Goal: Information Seeking & Learning: Find specific fact

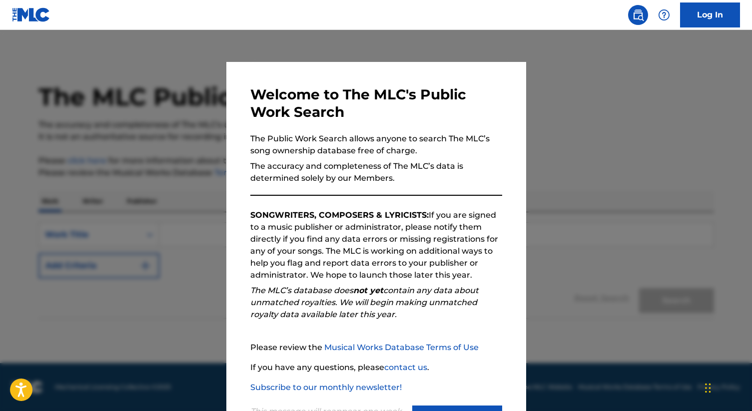
click at [428, 411] on button "Continue" at bounding box center [457, 418] width 90 height 25
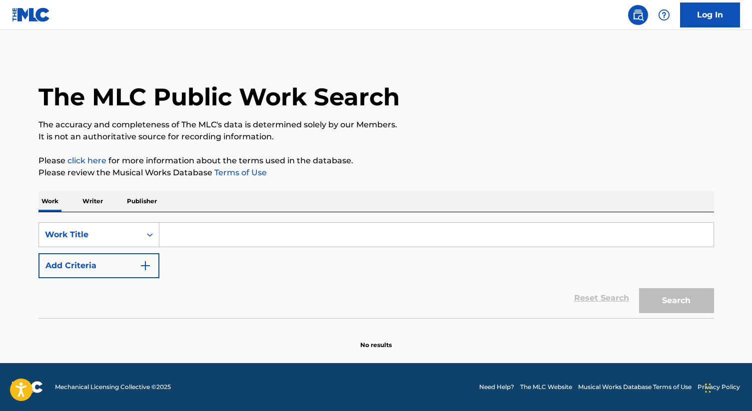
click at [192, 246] on input "Search Form" at bounding box center [436, 235] width 554 height 24
type input "#gmfu"
click at [639, 288] on button "Search" at bounding box center [676, 300] width 75 height 25
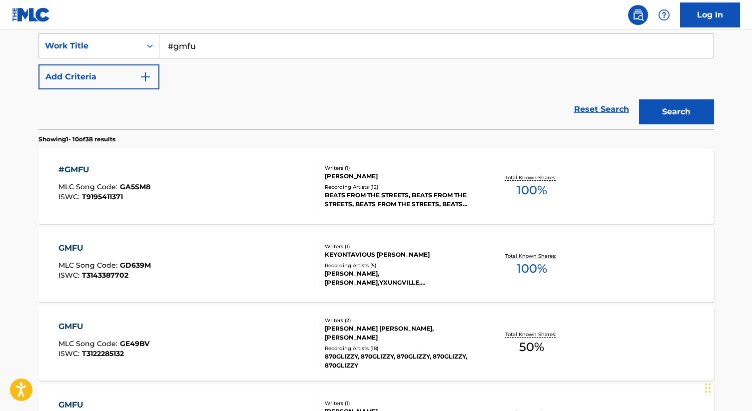
scroll to position [180, 0]
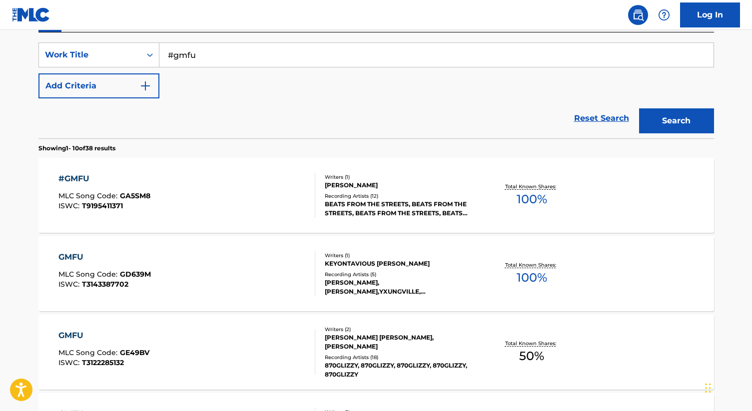
click at [203, 59] on input "#gmfu" at bounding box center [436, 55] width 554 height 24
click at [148, 90] on img "Search Form" at bounding box center [145, 86] width 12 height 12
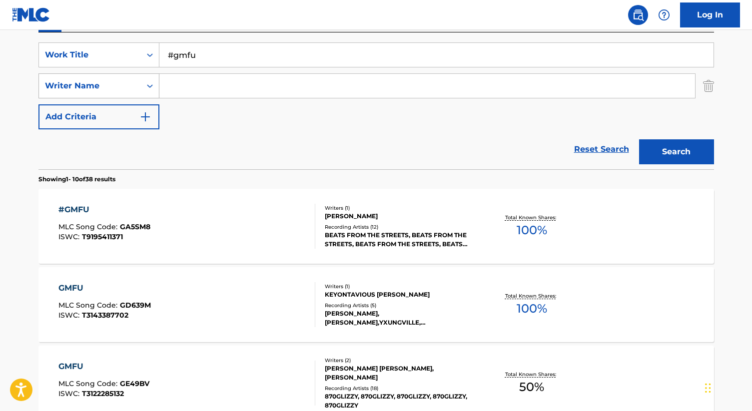
click at [147, 89] on icon "Search Form" at bounding box center [150, 86] width 10 height 10
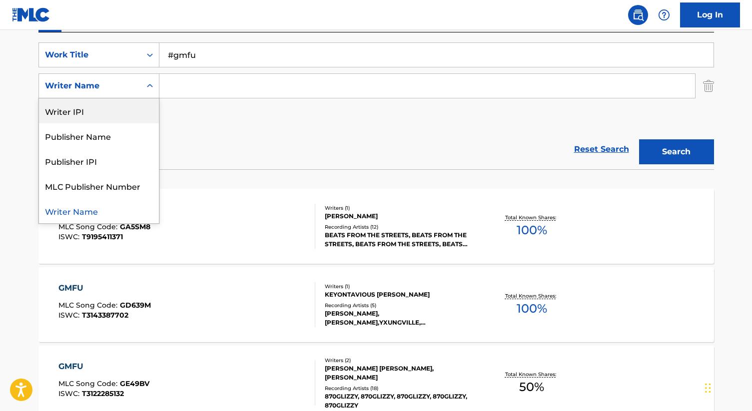
click at [196, 85] on input "Search Form" at bounding box center [427, 86] width 536 height 24
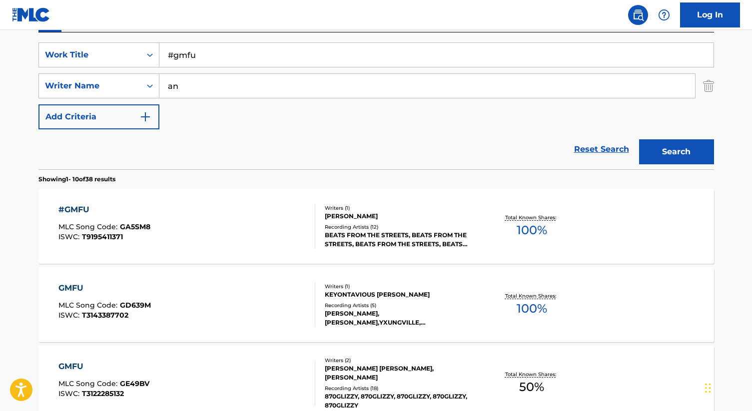
type input "a"
type input "[PERSON_NAME]"
click at [639, 139] on button "Search" at bounding box center [676, 151] width 75 height 25
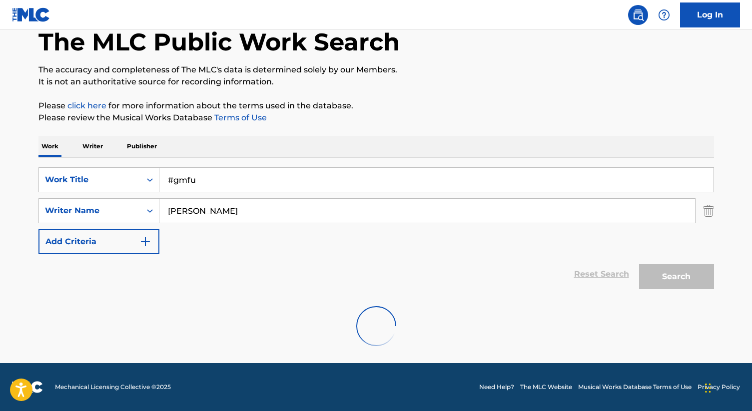
scroll to position [22, 0]
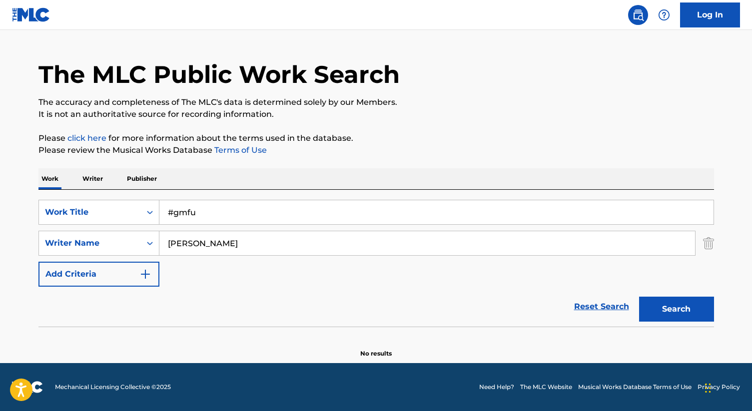
click at [192, 211] on input "#gmfu" at bounding box center [436, 212] width 554 height 24
click at [142, 213] on div "Search Form" at bounding box center [150, 212] width 18 height 18
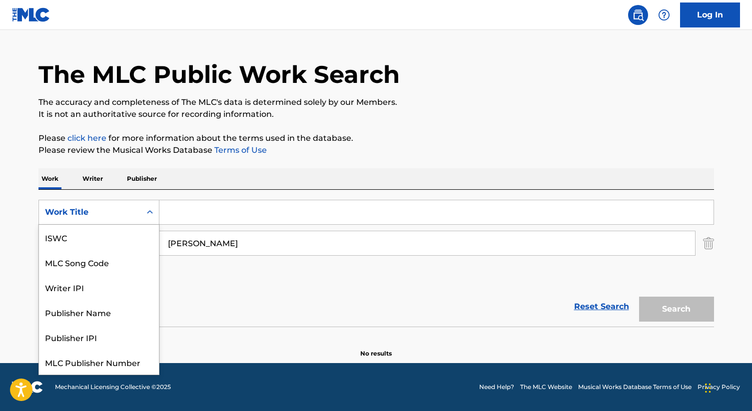
scroll to position [25, 0]
click at [202, 193] on div "SearchWithCriteriabc30293d-83fb-4de8-b56b-8e56f97b7fe6 Work Title selected, 7 o…" at bounding box center [376, 258] width 676 height 137
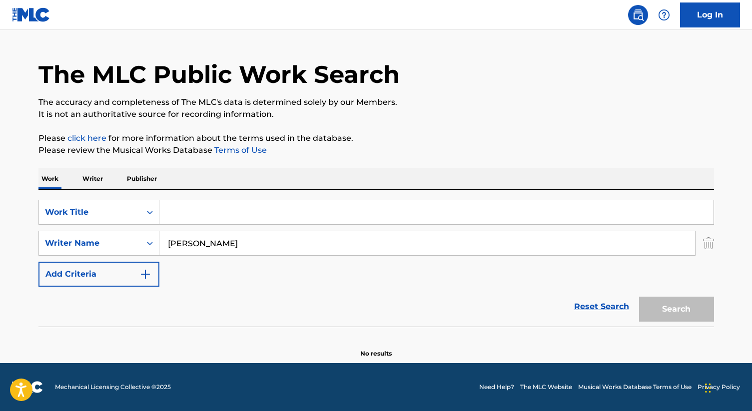
click at [345, 217] on input "Search Form" at bounding box center [436, 212] width 554 height 24
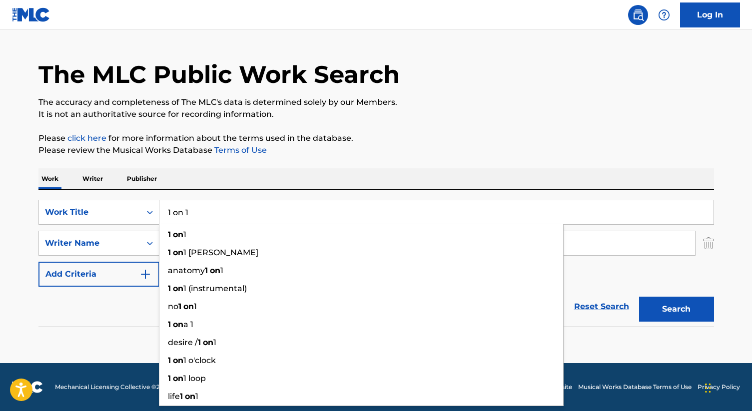
type input "1 on 1"
click at [639, 297] on button "Search" at bounding box center [676, 309] width 75 height 25
click at [271, 164] on div "The MLC Public Work Search The accuracy and completeness of The MLC's data is d…" at bounding box center [376, 195] width 700 height 326
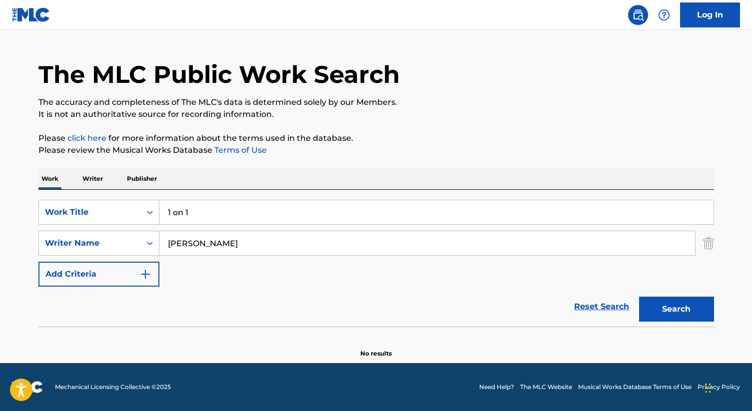
click at [696, 306] on button "Search" at bounding box center [676, 309] width 75 height 25
click at [289, 208] on input "1 on 1" at bounding box center [436, 212] width 554 height 24
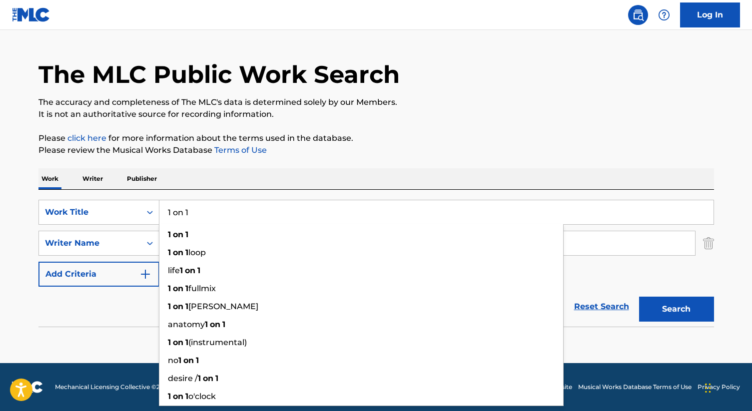
click at [289, 208] on input "1 on 1" at bounding box center [436, 212] width 554 height 24
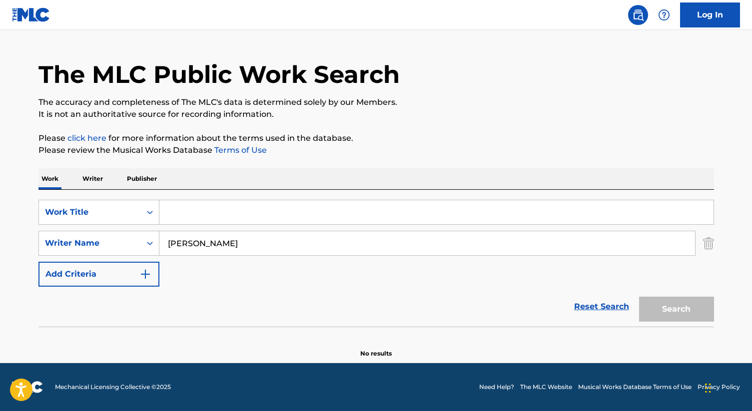
click at [286, 255] on input "[PERSON_NAME]" at bounding box center [427, 243] width 536 height 24
click at [288, 216] on input "Search Form" at bounding box center [436, 212] width 554 height 24
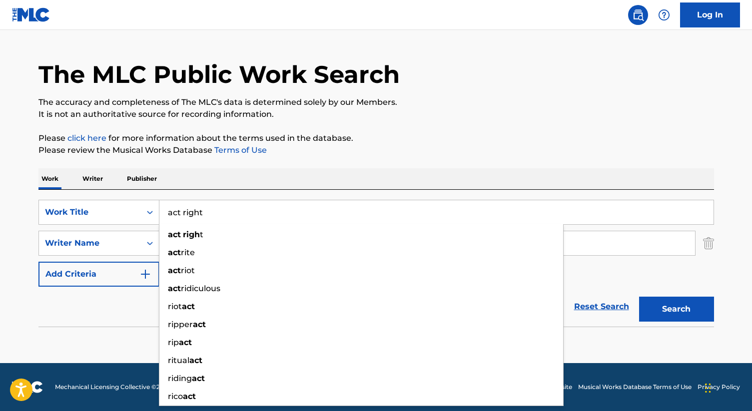
click at [639, 297] on button "Search" at bounding box center [676, 309] width 75 height 25
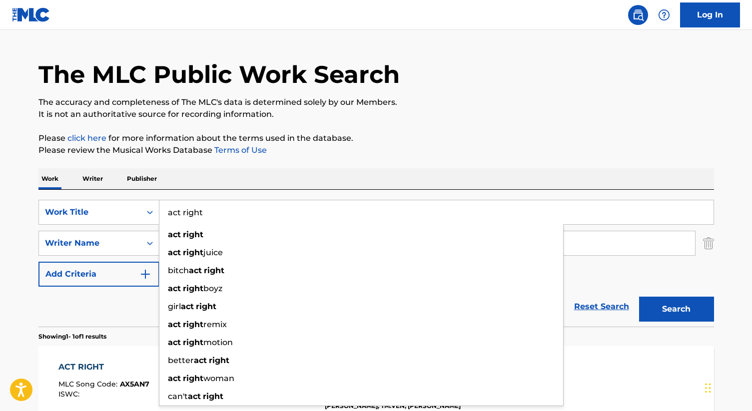
click at [303, 174] on div "Work Writer Publisher" at bounding box center [376, 178] width 676 height 21
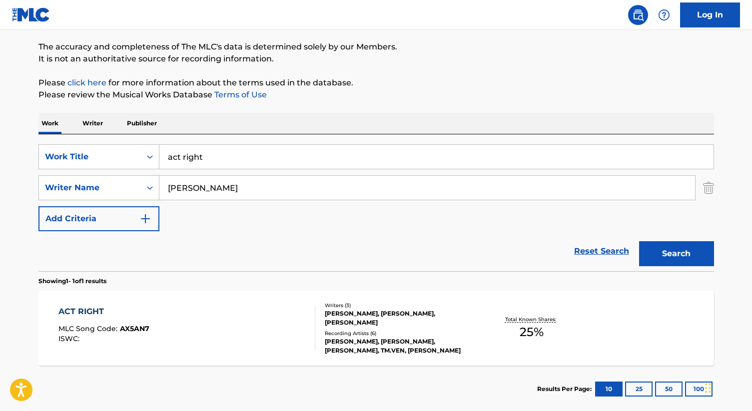
scroll to position [80, 0]
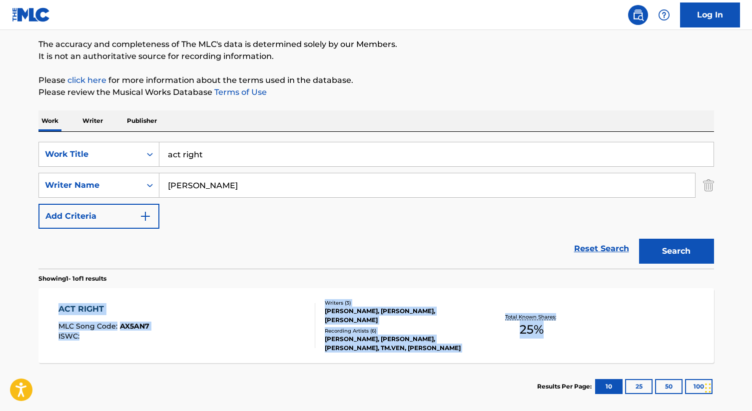
click at [16, 322] on main "The MLC Public Work Search The accuracy and completeness of The MLC's data is d…" at bounding box center [376, 183] width 752 height 466
click at [201, 189] on input "[PERSON_NAME]" at bounding box center [427, 185] width 536 height 24
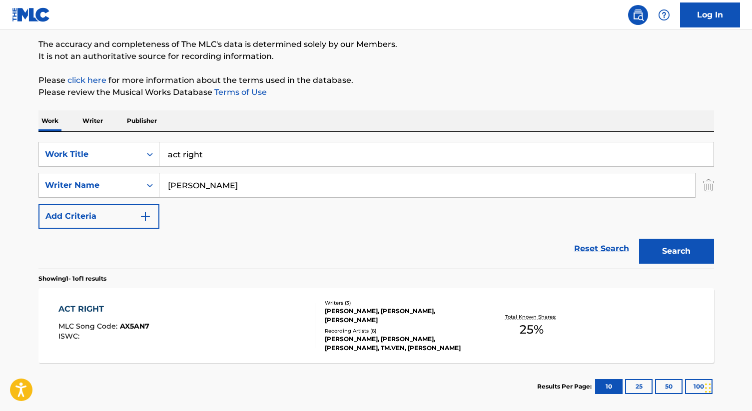
click at [201, 189] on input "[PERSON_NAME]" at bounding box center [427, 185] width 536 height 24
click at [227, 154] on input "act right" at bounding box center [436, 154] width 554 height 24
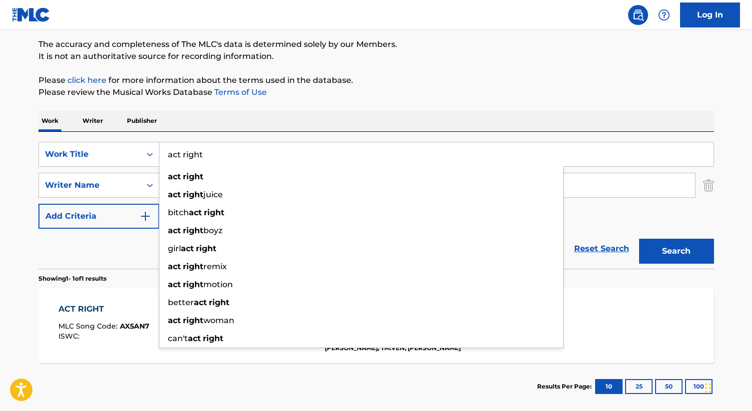
type input "a"
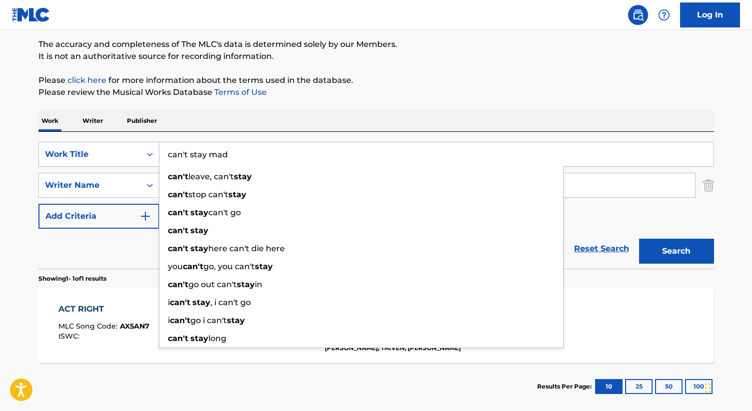
click at [639, 239] on button "Search" at bounding box center [676, 251] width 75 height 25
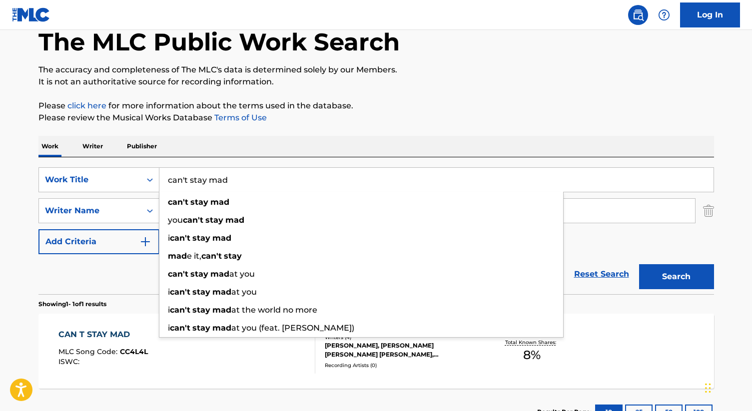
click at [449, 131] on div "The MLC Public Work Search The accuracy and completeness of The MLC's data is d…" at bounding box center [376, 218] width 700 height 436
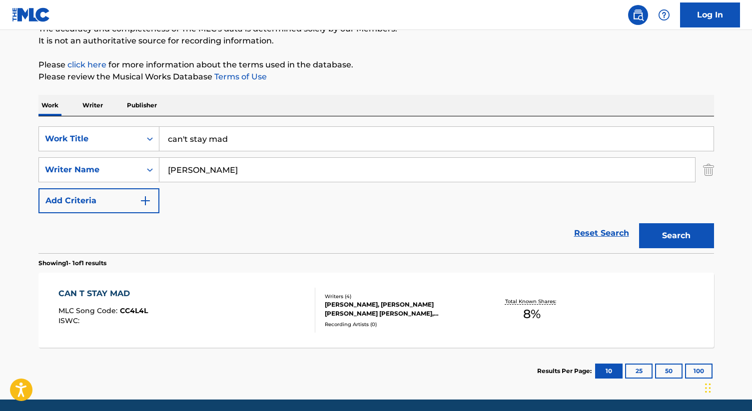
scroll to position [132, 0]
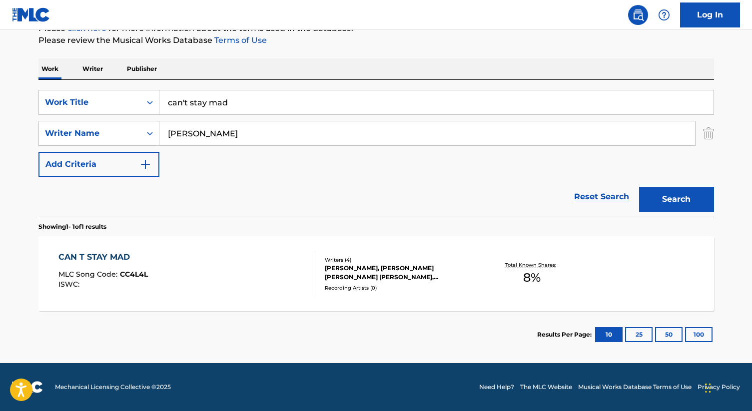
click at [195, 93] on input "can't stay mad" at bounding box center [436, 102] width 554 height 24
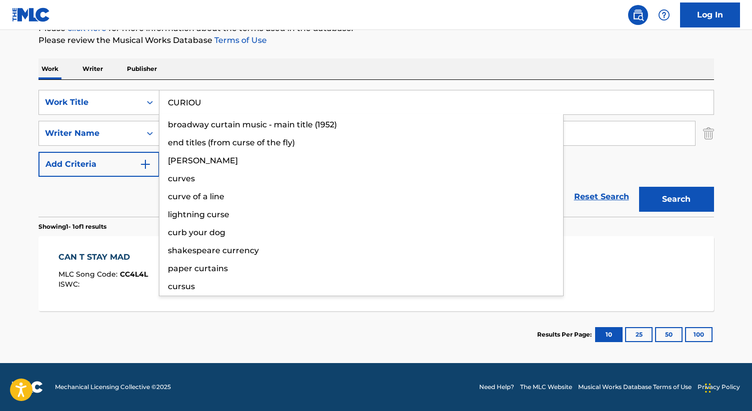
click at [639, 187] on button "Search" at bounding box center [676, 199] width 75 height 25
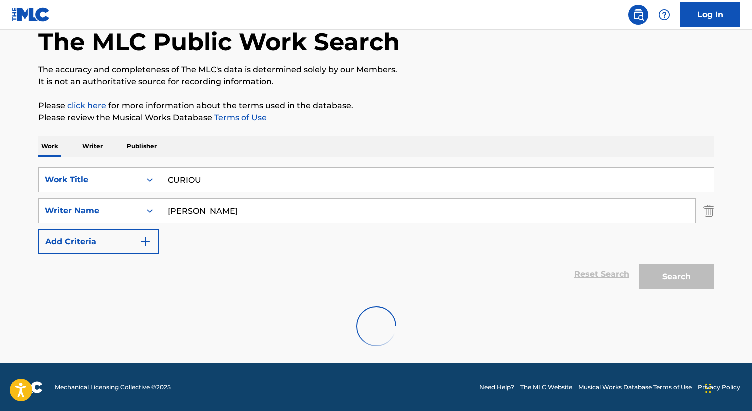
scroll to position [22, 0]
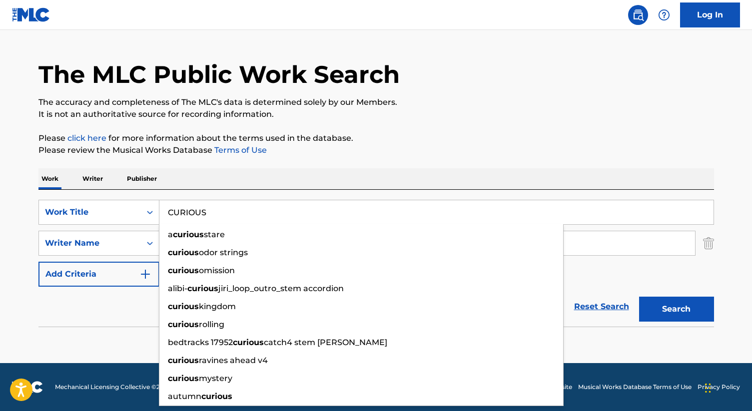
type input "CURIOUS"
click at [639, 297] on button "Search" at bounding box center [676, 309] width 75 height 25
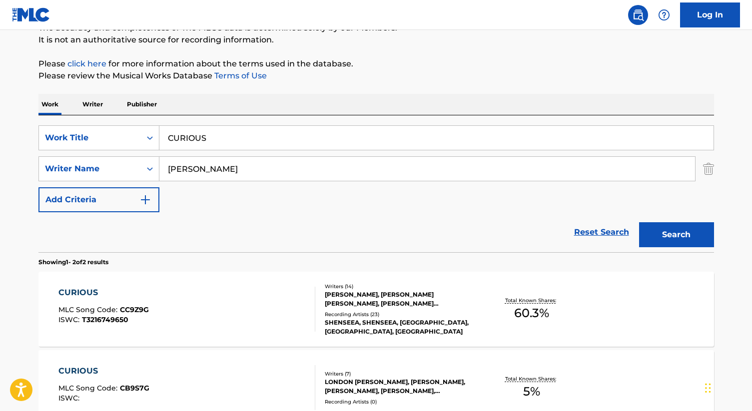
scroll to position [150, 0]
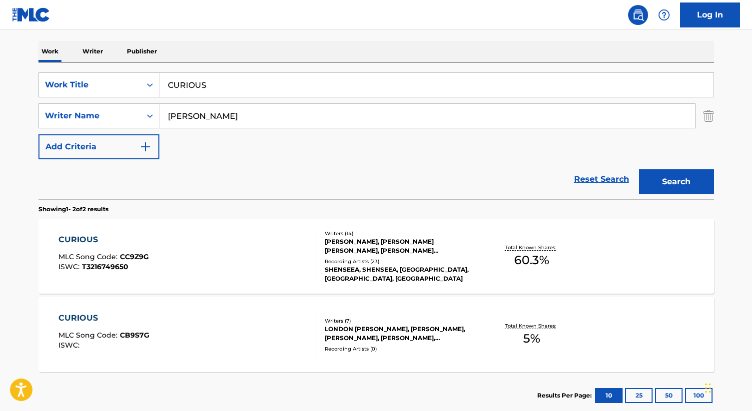
click at [88, 237] on div "CURIOUS" at bounding box center [103, 240] width 90 height 12
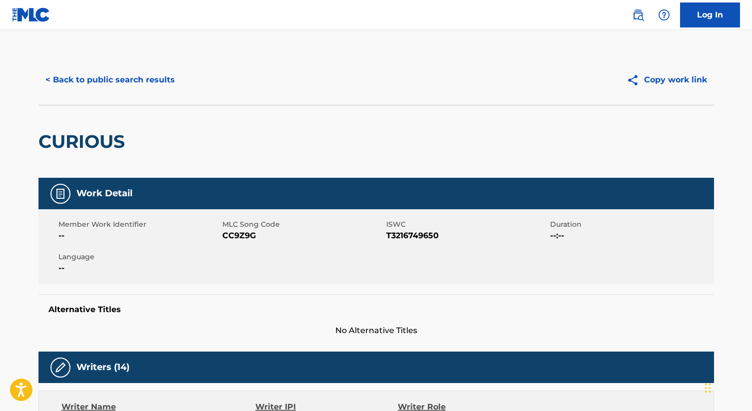
scroll to position [150, 0]
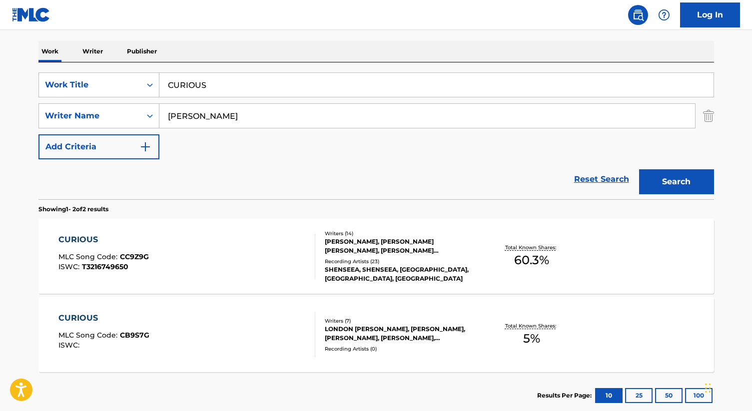
click at [219, 86] on input "CURIOUS" at bounding box center [436, 85] width 554 height 24
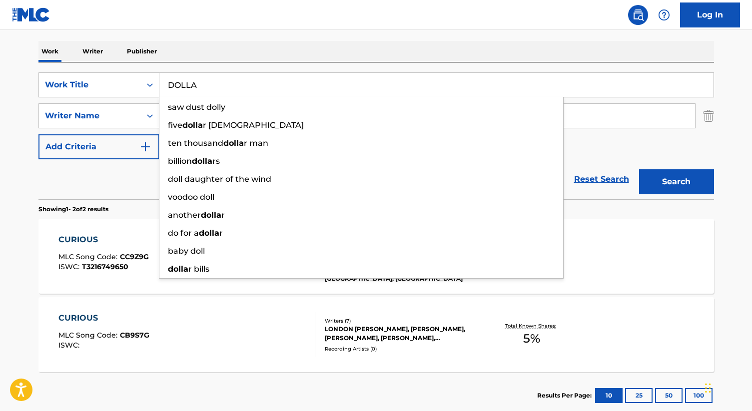
click at [639, 169] on button "Search" at bounding box center [676, 181] width 75 height 25
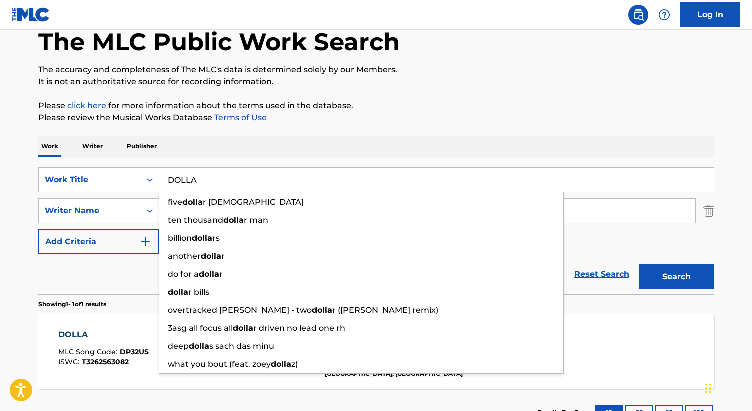
click at [93, 293] on div "Reset Search Search" at bounding box center [376, 274] width 676 height 40
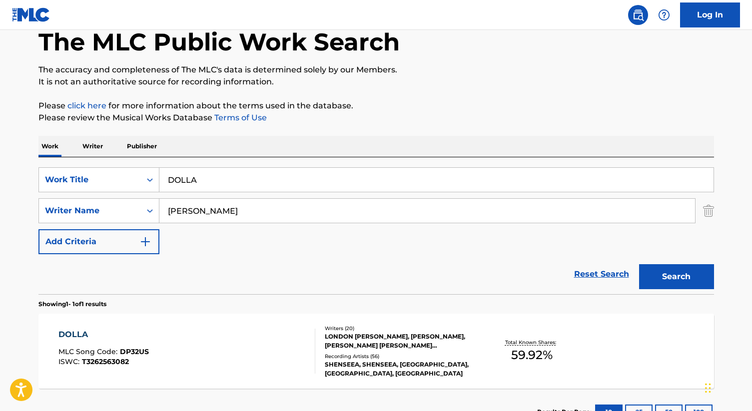
click at [254, 176] on input "DOLLA" at bounding box center [436, 180] width 554 height 24
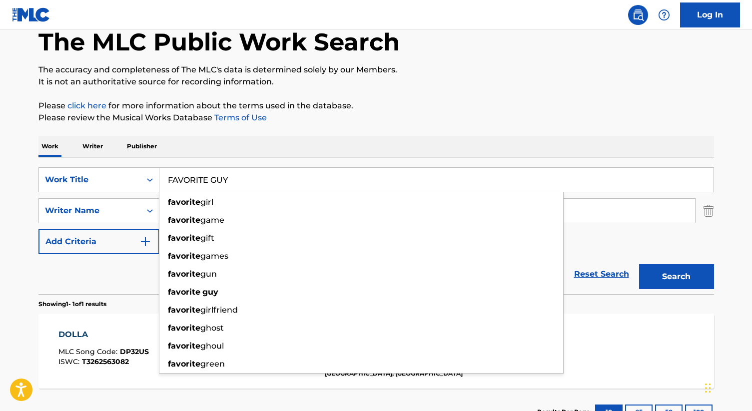
click at [639, 264] on button "Search" at bounding box center [676, 276] width 75 height 25
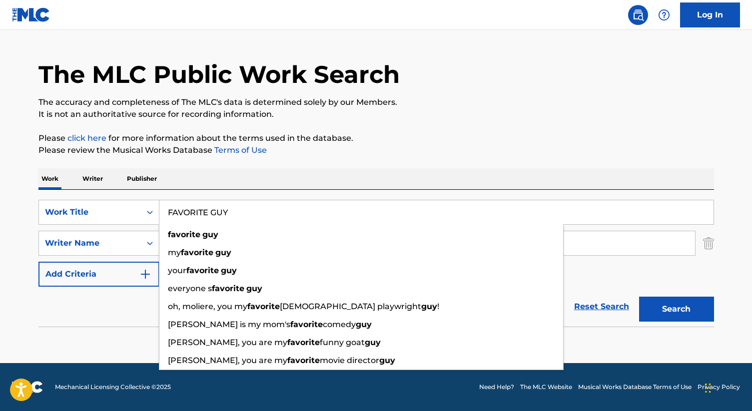
scroll to position [22, 0]
click at [299, 146] on p "Please review the Musical Works Database Terms of Use" at bounding box center [376, 150] width 676 height 12
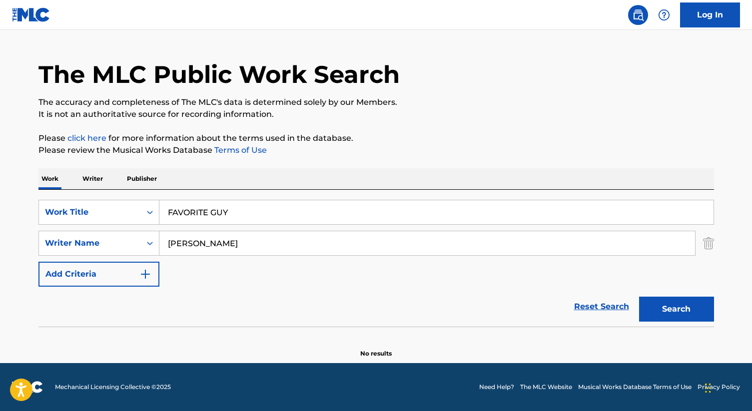
click at [232, 216] on input "FAVORITE GUY" at bounding box center [436, 212] width 554 height 24
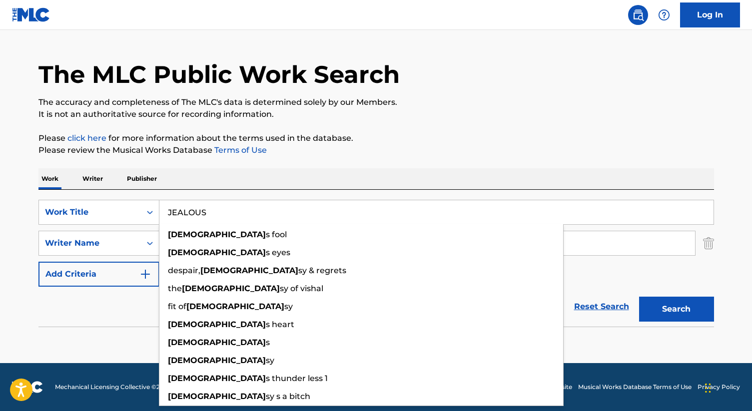
click at [639, 297] on button "Search" at bounding box center [676, 309] width 75 height 25
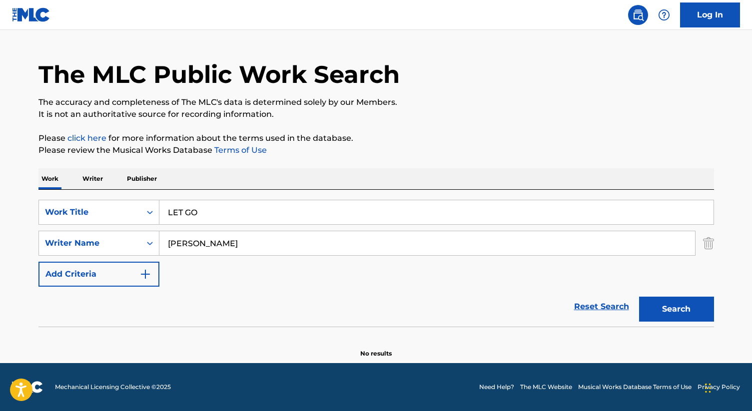
click at [639, 297] on button "Search" at bounding box center [676, 309] width 75 height 25
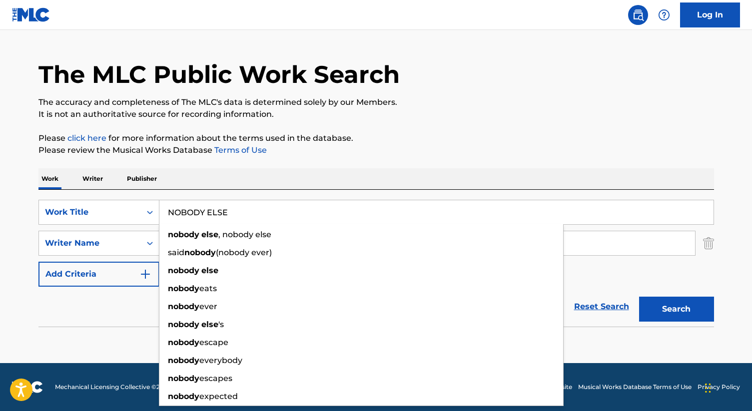
click at [639, 297] on button "Search" at bounding box center [676, 309] width 75 height 25
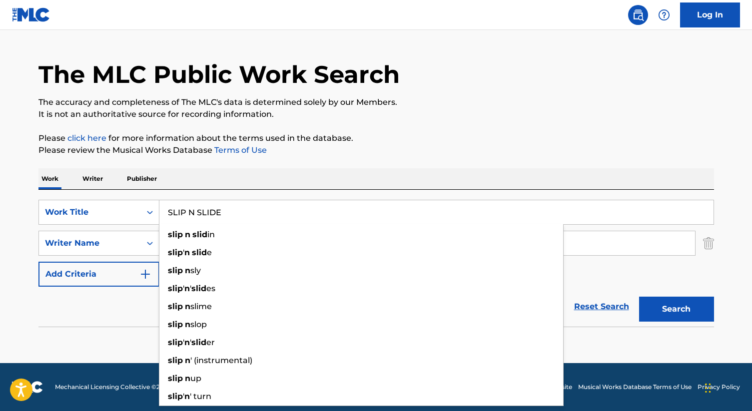
click at [639, 297] on button "Search" at bounding box center [676, 309] width 75 height 25
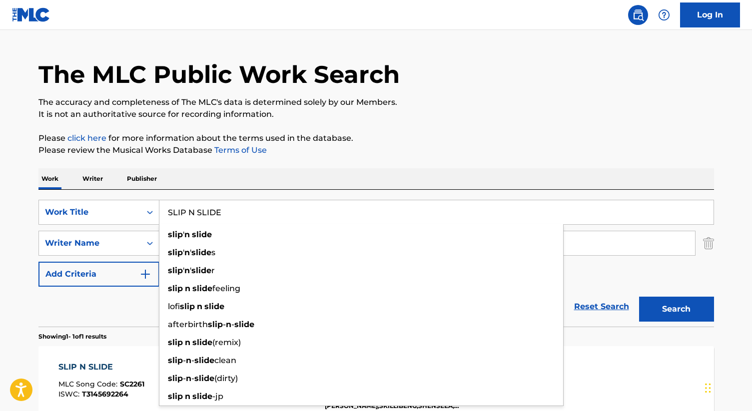
click at [504, 148] on p "Please review the Musical Works Database Terms of Use" at bounding box center [376, 150] width 676 height 12
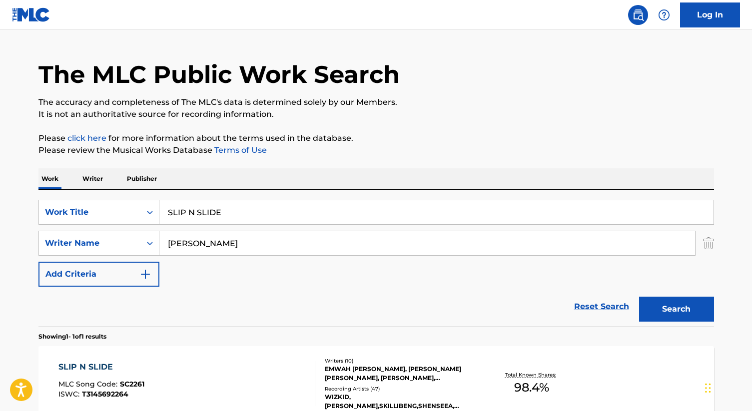
click at [205, 207] on input "SLIP N SLIDE" at bounding box center [436, 212] width 554 height 24
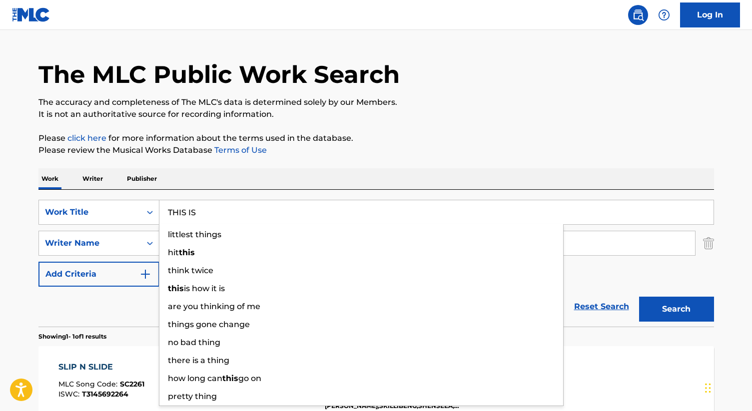
click at [639, 297] on button "Search" at bounding box center [676, 309] width 75 height 25
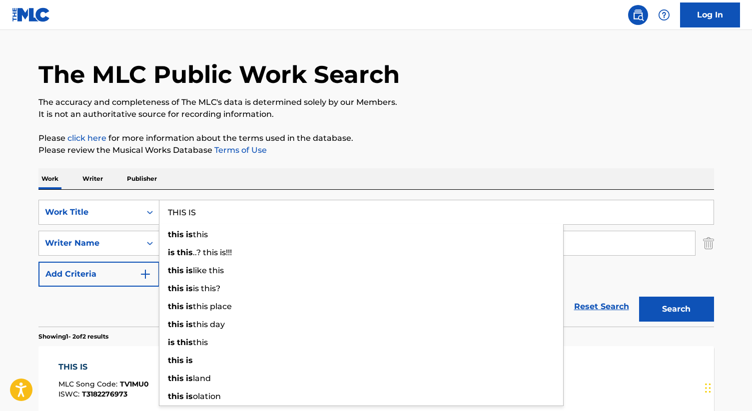
click at [139, 319] on div "Reset Search Search" at bounding box center [376, 307] width 676 height 40
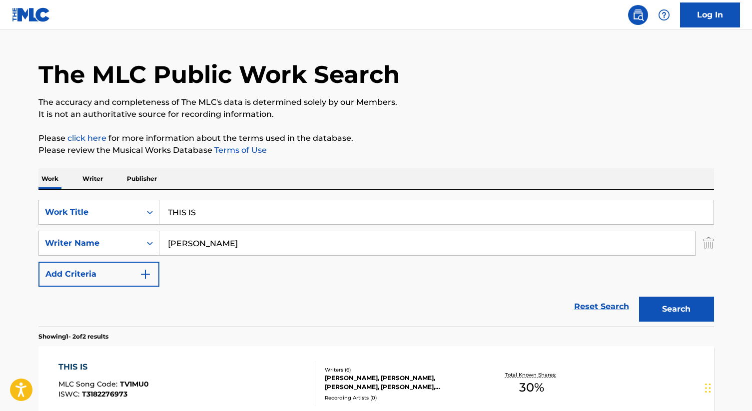
click at [202, 215] on input "THIS IS" at bounding box center [436, 212] width 554 height 24
type input "WISHIN"
click at [639, 297] on button "Search" at bounding box center [676, 309] width 75 height 25
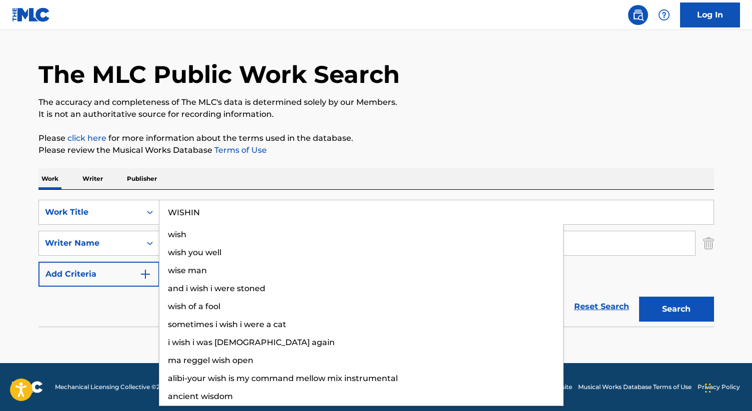
click at [114, 300] on div "Reset Search Search" at bounding box center [376, 307] width 676 height 40
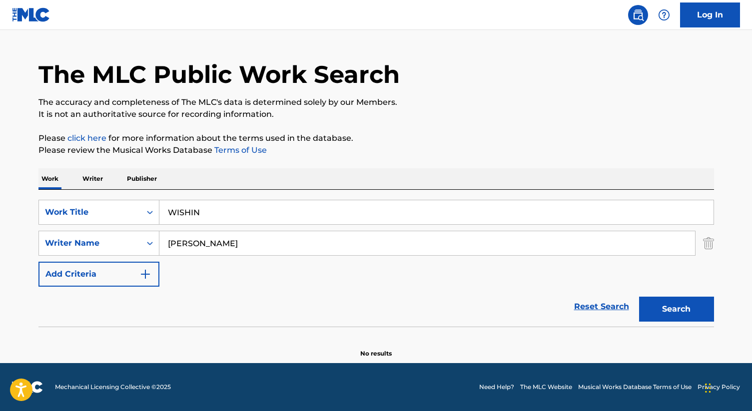
click at [214, 244] on input "[PERSON_NAME]" at bounding box center [427, 243] width 536 height 24
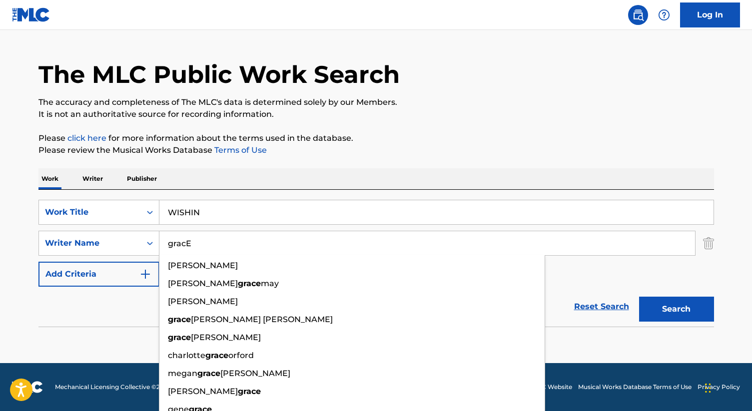
click at [639, 297] on button "Search" at bounding box center [676, 309] width 75 height 25
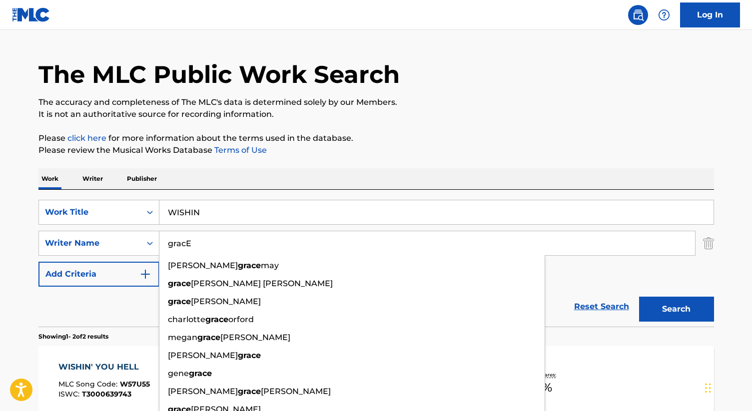
click at [273, 197] on div "SearchWithCriteriabc30293d-83fb-4de8-b56b-8e56f97b7fe6 Work Title WISHIN Search…" at bounding box center [376, 258] width 676 height 137
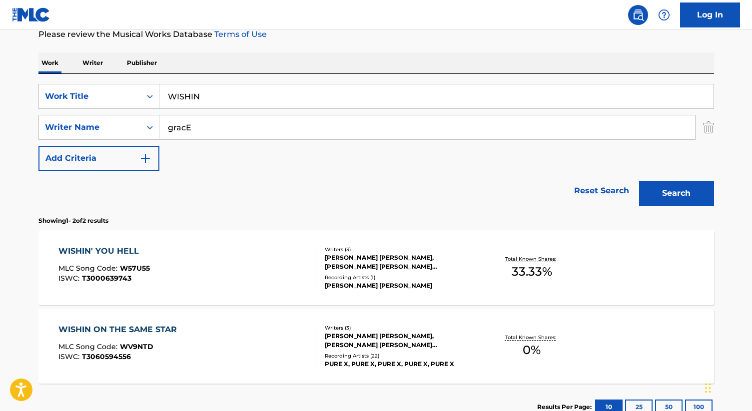
scroll to position [28, 0]
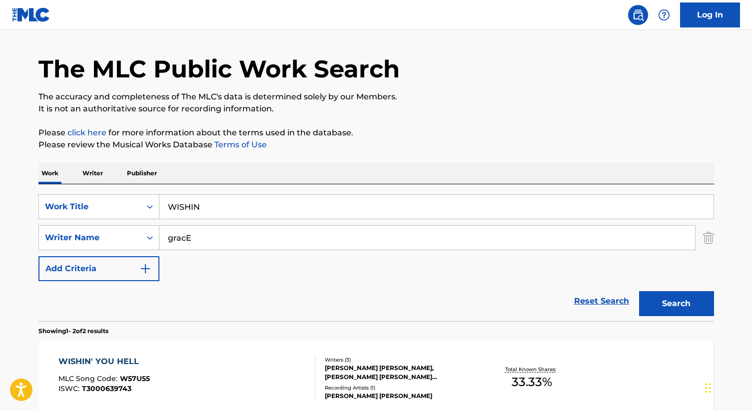
click at [207, 230] on input "gracE" at bounding box center [427, 238] width 536 height 24
type input "REDWAY"
click at [639, 291] on button "Search" at bounding box center [676, 303] width 75 height 25
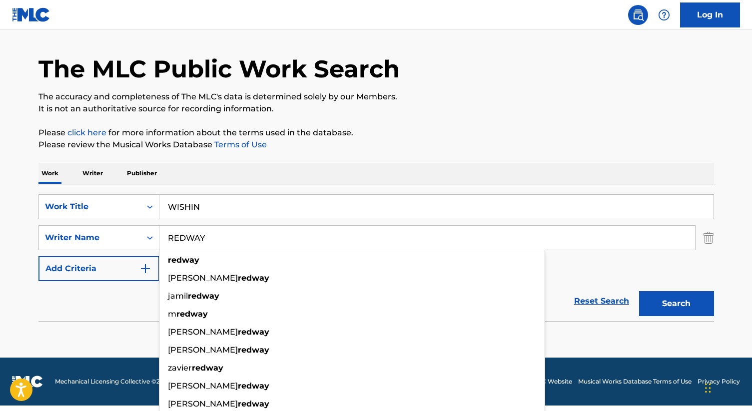
click at [325, 130] on div "The MLC Public Work Search The accuracy and completeness of The MLC's data is d…" at bounding box center [376, 190] width 700 height 326
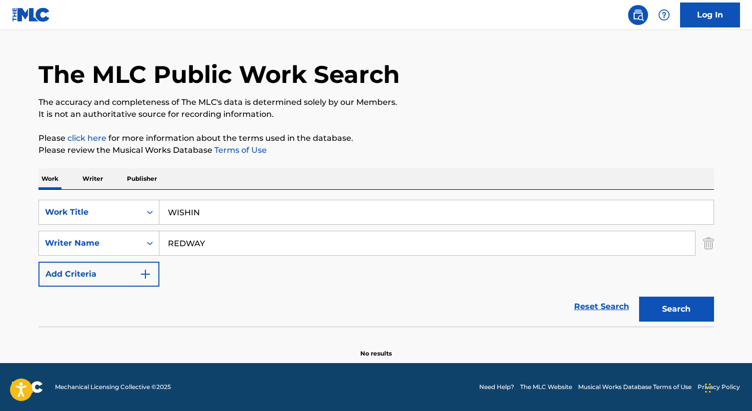
click at [201, 210] on input "WISHIN" at bounding box center [436, 212] width 554 height 24
type input "S"
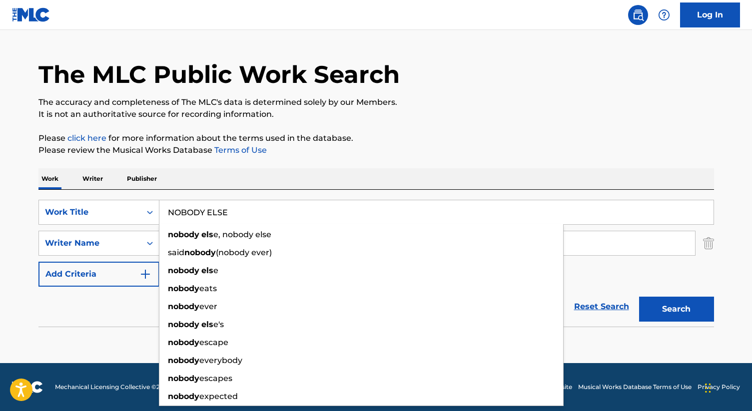
click at [639, 297] on button "Search" at bounding box center [676, 309] width 75 height 25
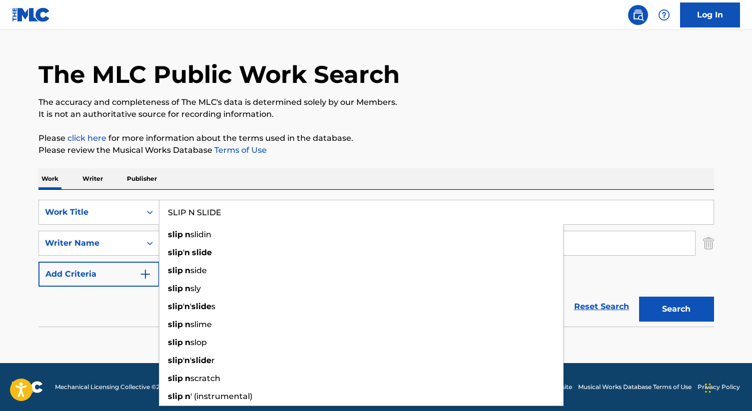
click at [639, 297] on button "Search" at bounding box center [676, 309] width 75 height 25
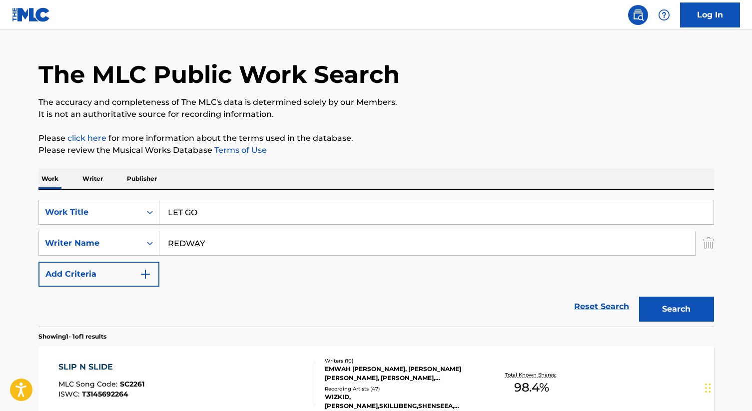
click at [639, 297] on button "Search" at bounding box center [676, 309] width 75 height 25
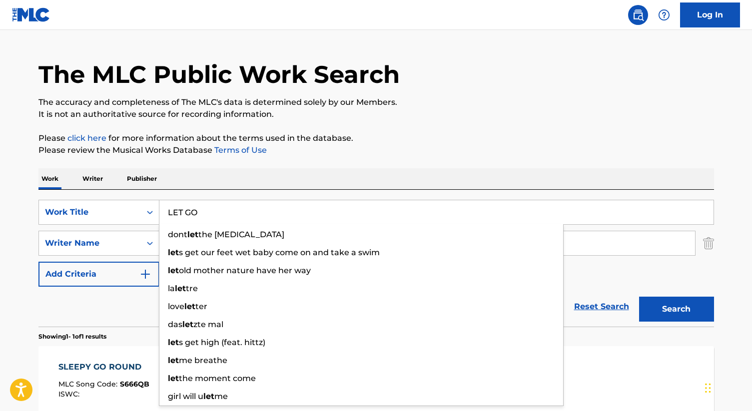
click at [105, 313] on div "Reset Search Search" at bounding box center [376, 307] width 676 height 40
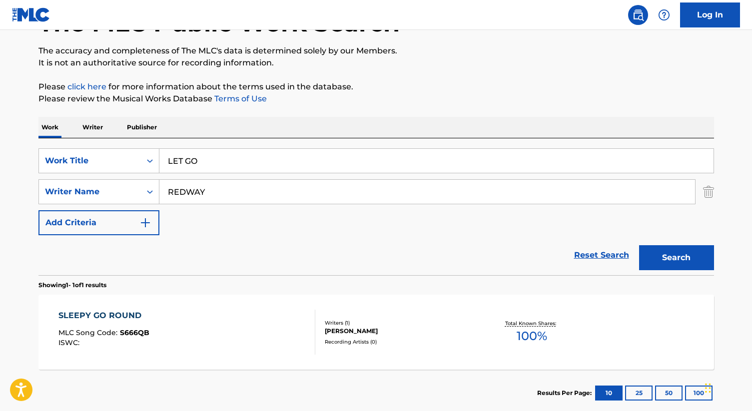
scroll to position [81, 0]
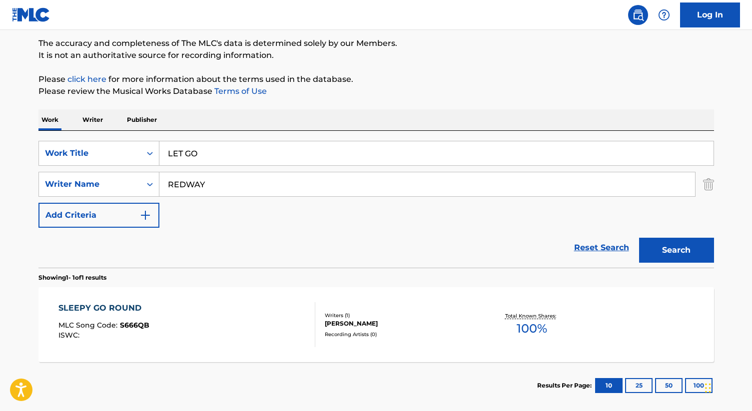
click at [177, 159] on input "LET GO" at bounding box center [436, 153] width 554 height 24
click at [639, 238] on button "Search" at bounding box center [676, 250] width 75 height 25
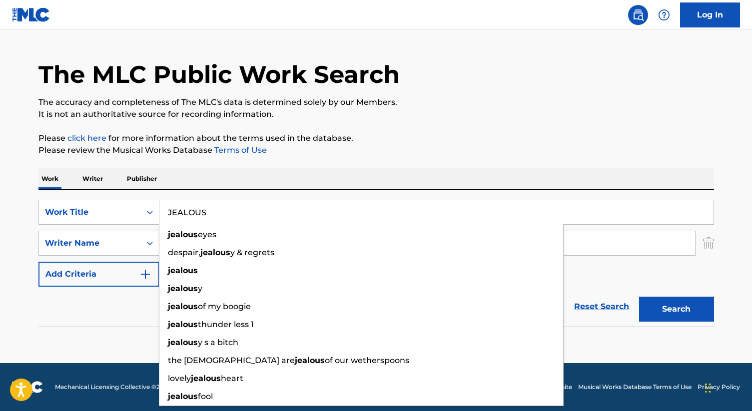
scroll to position [22, 0]
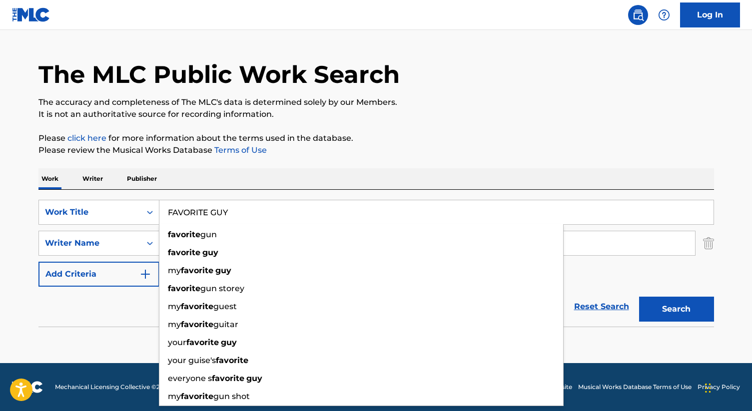
click at [639, 297] on button "Search" at bounding box center [676, 309] width 75 height 25
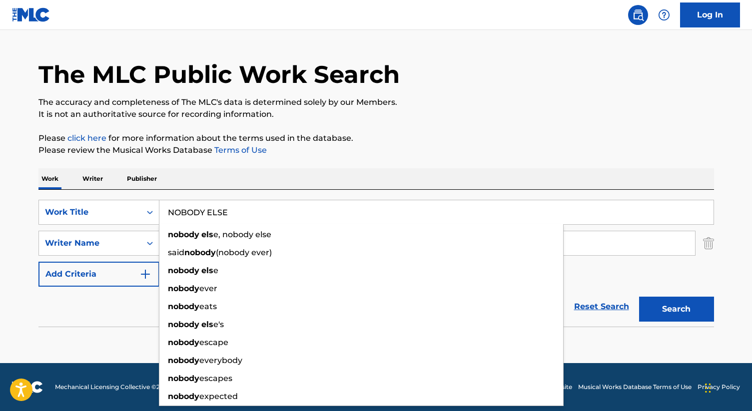
type input "NOBODY ELSE"
click at [639, 297] on button "Search" at bounding box center [676, 309] width 75 height 25
